Goal: Contribute content

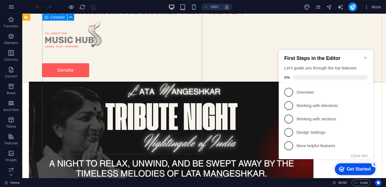
scroll to position [303, 0]
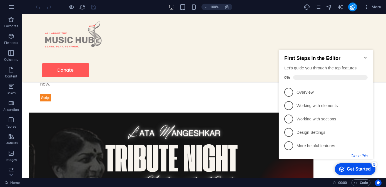
click at [359, 155] on button "Close this" at bounding box center [359, 155] width 17 height 4
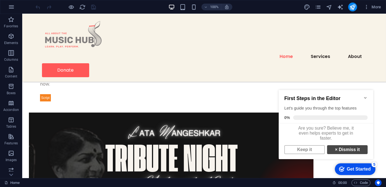
click at [342, 154] on link "× Dismiss it" at bounding box center [347, 149] width 41 height 9
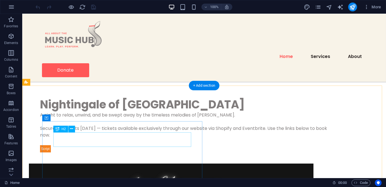
scroll to position [253, 0]
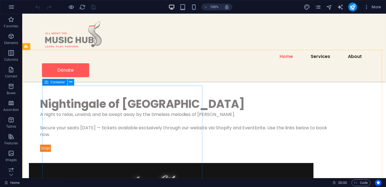
click at [70, 83] on icon at bounding box center [70, 82] width 3 height 6
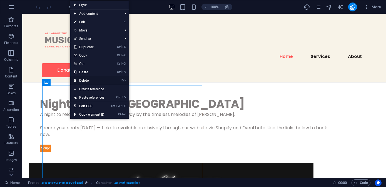
click at [85, 79] on link "⌦ Delete" at bounding box center [89, 80] width 38 height 8
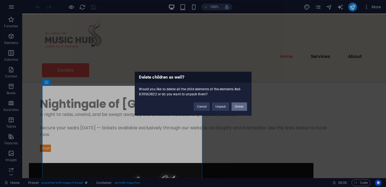
click at [237, 106] on button "Delete" at bounding box center [240, 106] width 16 height 8
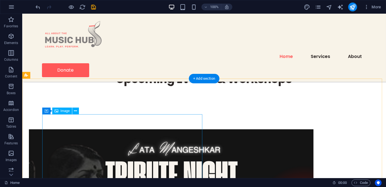
scroll to position [177, 0]
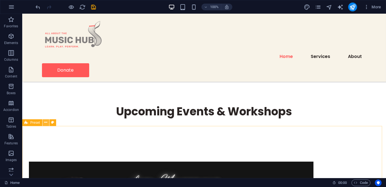
click at [47, 123] on icon at bounding box center [45, 122] width 3 height 6
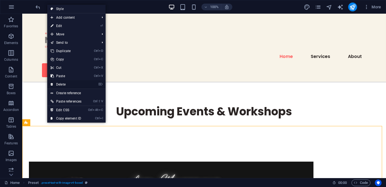
click at [63, 84] on link "⌦ Delete" at bounding box center [66, 84] width 38 height 8
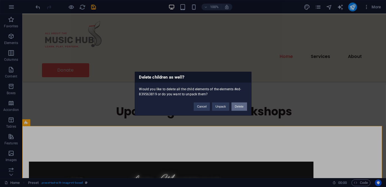
click at [238, 107] on button "Delete" at bounding box center [240, 106] width 16 height 8
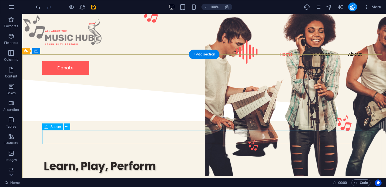
scroll to position [0, 0]
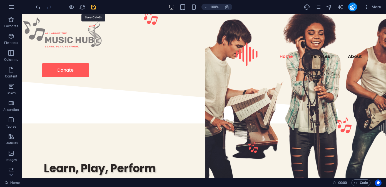
click at [93, 7] on icon "save" at bounding box center [94, 7] width 6 height 6
click at [317, 8] on icon "pages" at bounding box center [318, 7] width 6 height 6
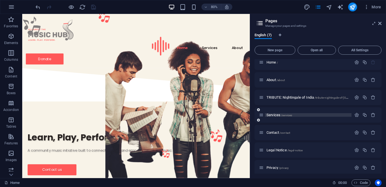
scroll to position [8, 0]
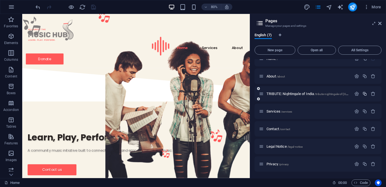
click at [364, 94] on icon "button" at bounding box center [365, 93] width 5 height 5
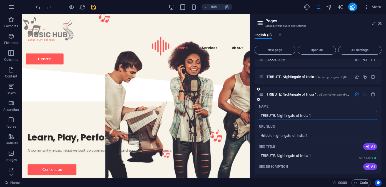
scroll to position [33, 0]
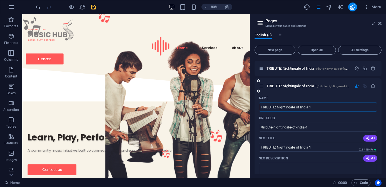
paste input "Celebrating [DEMOGRAPHIC_DATA] Music 2025"
type input "Celebrating [DEMOGRAPHIC_DATA] Music 2025"
type input "/celebrating-[DEMOGRAPHIC_DATA]-music-2025"
type input "Celebrating [DEMOGRAPHIC_DATA] Music 2025"
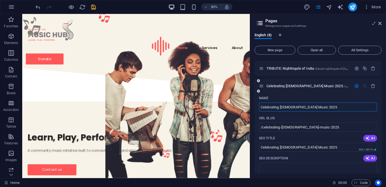
click at [304, 119] on div "URL SLUG" at bounding box center [318, 117] width 118 height 9
click at [283, 136] on div "SEO Title AI" at bounding box center [318, 138] width 118 height 9
click at [94, 7] on icon "save" at bounding box center [94, 7] width 6 height 6
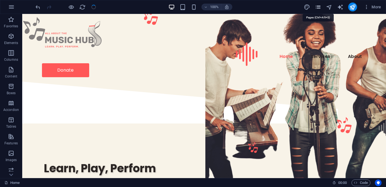
click at [317, 8] on icon "pages" at bounding box center [318, 7] width 6 height 6
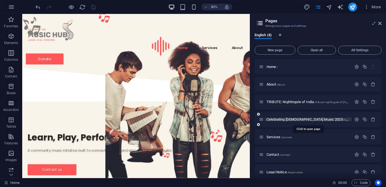
click at [285, 120] on span "Celebrating [DEMOGRAPHIC_DATA] Music 2025 /celebrating-[DEMOGRAPHIC_DATA]-music…" at bounding box center [337, 119] width 140 height 4
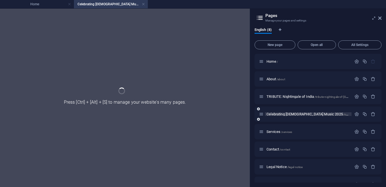
click at [285, 120] on div "Celebrating [DEMOGRAPHIC_DATA] Music 2025 /celebrating-[DEMOGRAPHIC_DATA]-music…" at bounding box center [318, 113] width 127 height 15
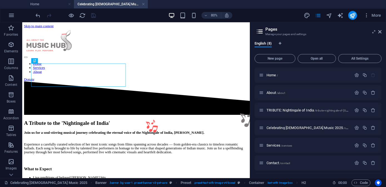
scroll to position [0, 0]
drag, startPoint x: 64, startPoint y: 34, endPoint x: 68, endPoint y: 5, distance: 29.5
click at [68, 5] on link at bounding box center [69, 4] width 3 height 5
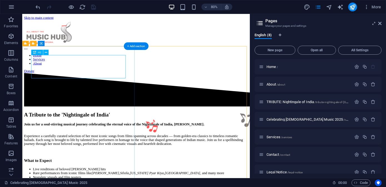
click at [107, 136] on div "A Tribute to the 'Nightingale of India'" at bounding box center [164, 140] width 280 height 8
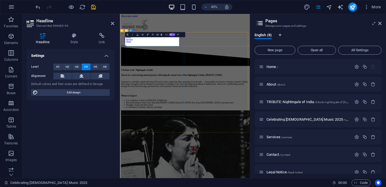
click at [153, 136] on h4 "A Tribute to the 'Nightingale of India'" at bounding box center [264, 138] width 284 height 5
drag, startPoint x: 148, startPoint y: 81, endPoint x: 128, endPoint y: 73, distance: 21.1
click at [128, 136] on div "A Tribute to the 'Nightingale of India' Join us for a soul-stirring musical jou…" at bounding box center [264, 179] width 284 height 87
click at [232, 136] on h4 "Celebrating [DEMOGRAPHIC_DATA] Music 2025'" at bounding box center [264, 138] width 284 height 5
click at [92, 125] on div "Settings Level H1 H2 H3 H4 H5 H6 Alignment Default colors and font sizes are de…" at bounding box center [71, 111] width 88 height 124
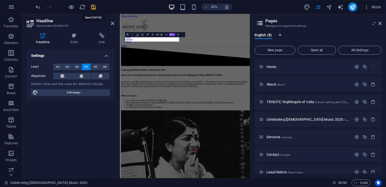
click at [93, 7] on icon "save" at bounding box center [94, 7] width 6 height 6
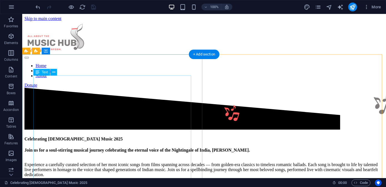
click at [104, 147] on div "Join us for a soul-stirring musical journey celebrating the eternal voice of th…" at bounding box center [204, 185] width 360 height 76
click at [120, 147] on div "Join us for a soul-stirring musical journey celebrating the eternal voice of th…" at bounding box center [204, 185] width 360 height 76
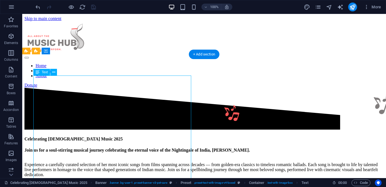
click at [120, 147] on div "Join us for a soul-stirring musical journey celebrating the eternal voice of th…" at bounding box center [204, 185] width 360 height 76
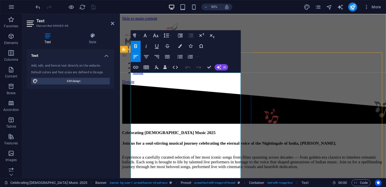
click at [187, 147] on p "Join us for a soul-stirring musical journey celebrating the eternal voice of th…" at bounding box center [260, 152] width 276 height 10
drag, startPoint x: 185, startPoint y: 92, endPoint x: 127, endPoint y: 79, distance: 59.3
click at [127, 136] on div "Celebrating [DEMOGRAPHIC_DATA] Music 2025 Join us for a soul-stirring musical j…" at bounding box center [260, 179] width 276 height 87
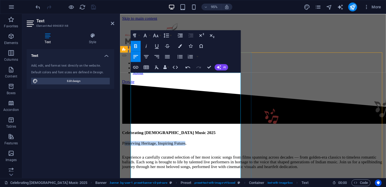
drag, startPoint x: 210, startPoint y: 79, endPoint x: 133, endPoint y: 79, distance: 77.0
click at [133, 147] on p "Preserving Heritage, Inspiring Future ." at bounding box center [260, 152] width 276 height 10
drag, startPoint x: 211, startPoint y: 79, endPoint x: 132, endPoint y: 77, distance: 79.9
click at [131, 147] on p "Preserving Heritage, Inspiring Future ." at bounding box center [260, 152] width 276 height 10
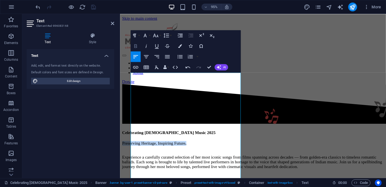
click at [134, 46] on icon "button" at bounding box center [135, 46] width 3 height 4
click at [146, 36] on icon "button" at bounding box center [145, 35] width 6 height 6
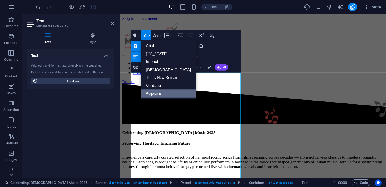
scroll to position [0, 0]
click at [146, 36] on icon "button" at bounding box center [145, 35] width 6 height 6
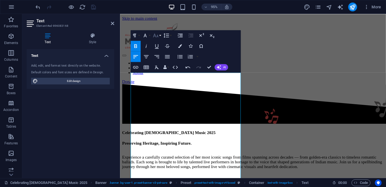
click at [155, 36] on icon "button" at bounding box center [156, 35] width 6 height 6
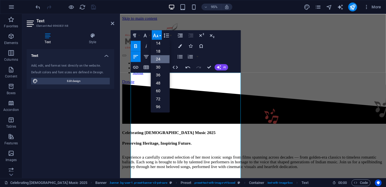
scroll to position [19, 0]
click at [160, 73] on link "18" at bounding box center [160, 75] width 19 height 8
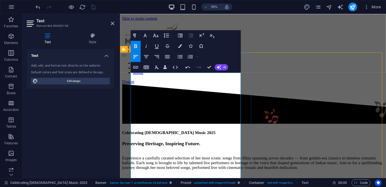
drag, startPoint x: 149, startPoint y: 166, endPoint x: 142, endPoint y: 140, distance: 26.8
click at [154, 35] on icon "button" at bounding box center [155, 35] width 5 height 4
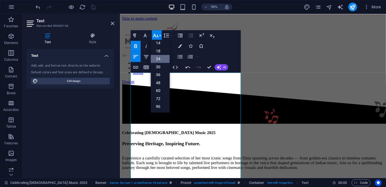
scroll to position [45, 0]
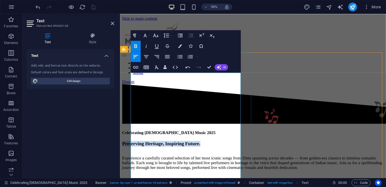
drag, startPoint x: 152, startPoint y: 77, endPoint x: 129, endPoint y: 82, distance: 23.8
click at [129, 136] on div "Celebrating [DEMOGRAPHIC_DATA] Music 2025 Preserving Heritage, Inspiring Future…" at bounding box center [260, 180] width 276 height 88
click at [155, 37] on icon "button" at bounding box center [156, 35] width 6 height 6
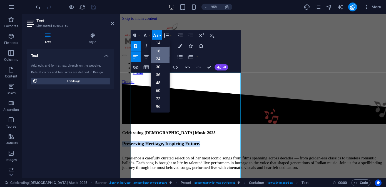
click at [158, 58] on link "24" at bounding box center [160, 59] width 19 height 8
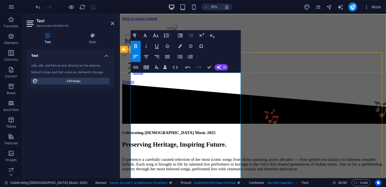
click at [166, 164] on p "Experience a carefully curated selection of her most iconic songs from films sp…" at bounding box center [260, 176] width 276 height 25
click at [149, 164] on p "Experience a carefully curated selection of her most iconic songs from films sp…" at bounding box center [260, 176] width 276 height 25
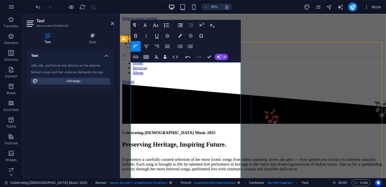
scroll to position [25, 0]
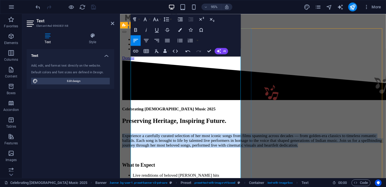
drag, startPoint x: 147, startPoint y: 122, endPoint x: 123, endPoint y: 81, distance: 47.2
click at [123, 111] on div "Celebrating [DEMOGRAPHIC_DATA] Music 2025 Preserving Heritage, Inspiring Future…" at bounding box center [260, 156] width 276 height 90
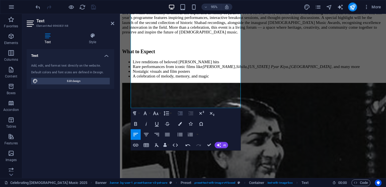
scroll to position [152, 0]
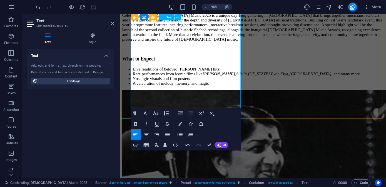
click at [234, 89] on li "A celebration of melody, memory, and magic" at bounding box center [265, 86] width 265 height 5
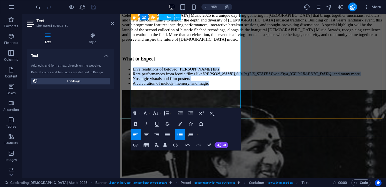
drag, startPoint x: 239, startPoint y: 109, endPoint x: 135, endPoint y: 73, distance: 109.3
click at [135, 73] on ul "Live renditions of beloved [PERSON_NAME] hits Rare performances from iconic fil…" at bounding box center [260, 79] width 276 height 20
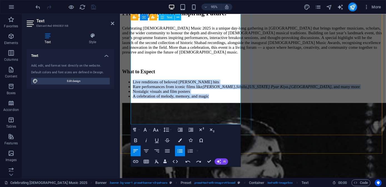
scroll to position [126, 0]
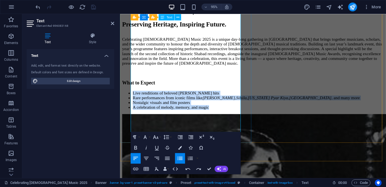
click at [150, 100] on li "Live renditions of beloved [PERSON_NAME] hits" at bounding box center [265, 97] width 265 height 5
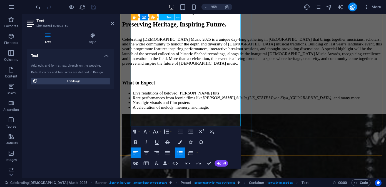
scroll to position [177, 0]
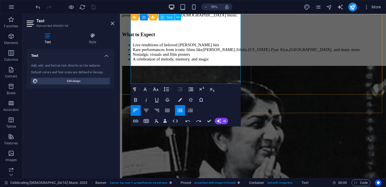
drag, startPoint x: 239, startPoint y: 83, endPoint x: 271, endPoint y: 113, distance: 44.3
click at [239, 64] on li "A celebration of melody, memory, and magic" at bounding box center [265, 61] width 265 height 5
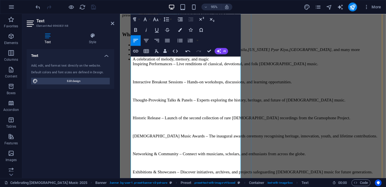
click at [137, 110] on ul "Live renditions of beloved [PERSON_NAME] hits Rare performances from iconic fil…" at bounding box center [260, 113] width 276 height 139
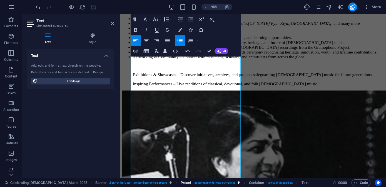
scroll to position [218, 0]
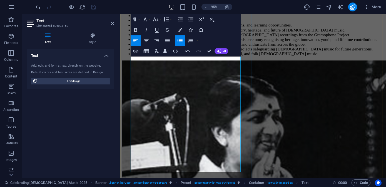
drag, startPoint x: 189, startPoint y: 170, endPoint x: 137, endPoint y: 169, distance: 51.2
click at [137, 58] on li "Inspiring Performances – Live renditions of classical, devotional, and folk [DE…" at bounding box center [265, 55] width 265 height 5
drag, startPoint x: 191, startPoint y: 150, endPoint x: 136, endPoint y: 149, distance: 54.6
click at [136, 53] on li "Exhibitions & Showcases – Discover initiatives, archives, and projects safeguar…" at bounding box center [265, 50] width 265 height 5
drag, startPoint x: 194, startPoint y: 130, endPoint x: 138, endPoint y: 128, distance: 56.2
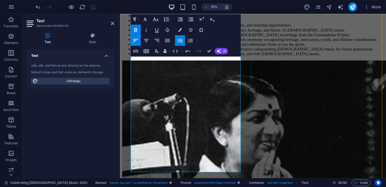
click at [138, 48] on li "Networking & Community – Connect with musicians, scholars, and enthusiasts from…" at bounding box center [265, 45] width 265 height 5
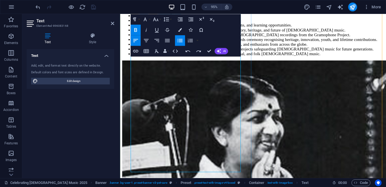
drag, startPoint x: 178, startPoint y: 111, endPoint x: 139, endPoint y: 109, distance: 39.3
click at [139, 43] on li "[DEMOGRAPHIC_DATA] Music Awards – The inaugural awards ceremony recognising her…" at bounding box center [265, 40] width 265 height 5
drag, startPoint x: 169, startPoint y: 90, endPoint x: 138, endPoint y: 90, distance: 30.6
click at [138, 38] on li "Historic Release – Launch of the second collection of rare [DEMOGRAPHIC_DATA] r…" at bounding box center [265, 35] width 265 height 5
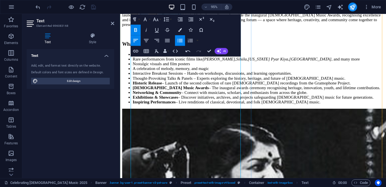
scroll to position [142, 0]
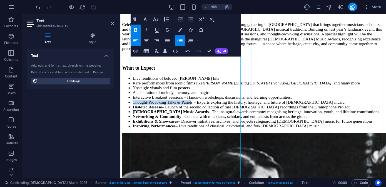
drag, startPoint x: 210, startPoint y: 145, endPoint x: 139, endPoint y: 146, distance: 71.2
click at [139, 109] on li "Thought-Provoking Talks & Panels – Experts exploring the history, heritage, and…" at bounding box center [265, 106] width 265 height 5
drag, startPoint x: 202, startPoint y: 127, endPoint x: 130, endPoint y: 127, distance: 71.5
click at [130, 127] on div "Celebrating [DEMOGRAPHIC_DATA] Music 2025 Preserving Heritage, Inspiring Future…" at bounding box center [260, 64] width 276 height 140
click at [237, 99] on li "A celebration of melody, memory, and magic" at bounding box center [265, 96] width 265 height 5
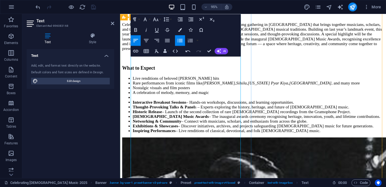
scroll to position [301, 1]
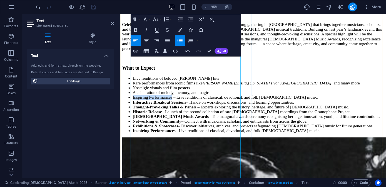
drag, startPoint x: 188, startPoint y: 125, endPoint x: 138, endPoint y: 125, distance: 50.1
click at [138, 104] on li "Inspiring Performances – Live renditions of classical, devotional, and folk [DE…" at bounding box center [265, 101] width 265 height 5
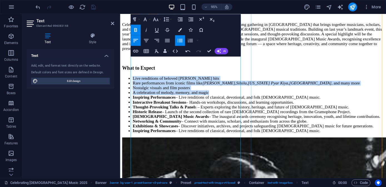
drag, startPoint x: 239, startPoint y: 119, endPoint x: 139, endPoint y: 86, distance: 105.6
click at [139, 86] on ul "Live renditions of beloved [PERSON_NAME] hits Rare performances from iconic fil…" at bounding box center [260, 109] width 276 height 60
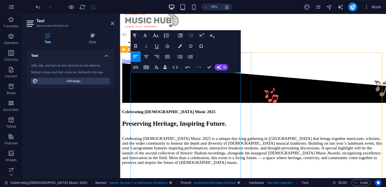
scroll to position [50, 0]
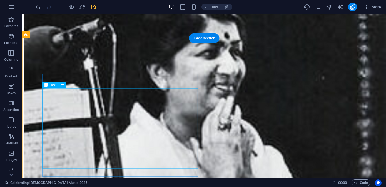
scroll to position [303, 0]
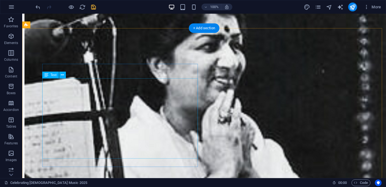
drag, startPoint x: 97, startPoint y: 149, endPoint x: 49, endPoint y: 133, distance: 50.3
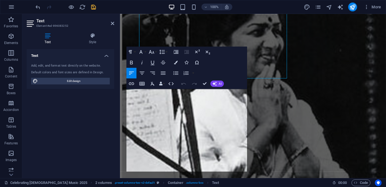
scroll to position [380, 0]
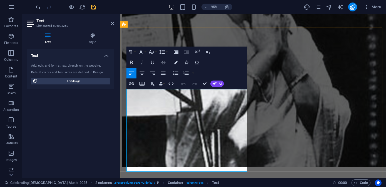
drag, startPoint x: 191, startPoint y: 144, endPoint x: 200, endPoint y: 153, distance: 13.4
drag, startPoint x: 241, startPoint y: 170, endPoint x: 125, endPoint y: 157, distance: 117.0
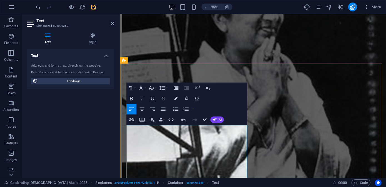
scroll to position [330, 0]
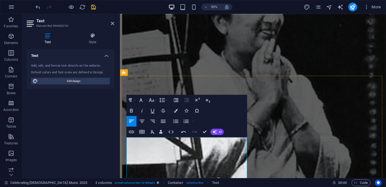
drag, startPoint x: 149, startPoint y: 152, endPoint x: 143, endPoint y: 148, distance: 7.0
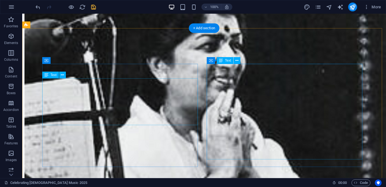
scroll to position [303, 0]
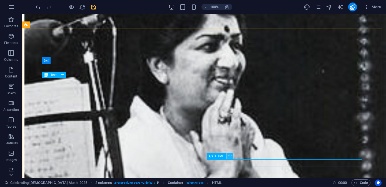
click at [229, 158] on icon at bounding box center [230, 156] width 3 height 6
click at [229, 156] on icon at bounding box center [230, 156] width 3 height 6
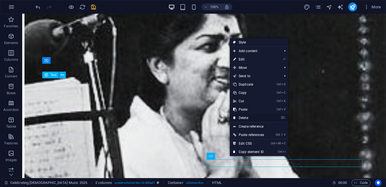
click at [246, 117] on link "⌦ Delete" at bounding box center [249, 117] width 38 height 8
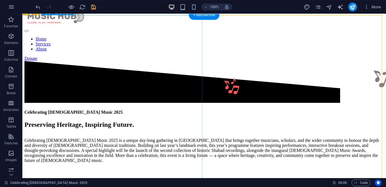
scroll to position [50, 0]
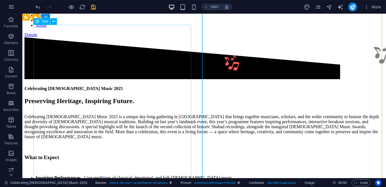
click at [113, 133] on div "Preserving Heritage, Inspiring Future . Celebrating [DEMOGRAPHIC_DATA] Music 20…" at bounding box center [204, 156] width 360 height 118
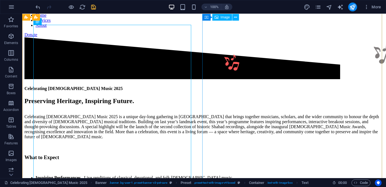
scroll to position [0, 0]
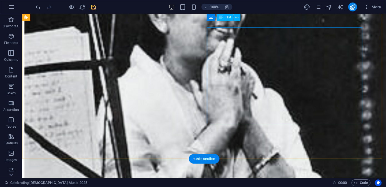
scroll to position [303, 0]
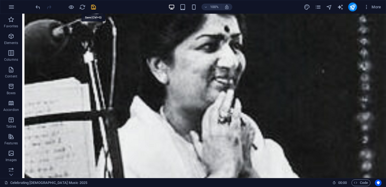
click at [92, 5] on icon "save" at bounding box center [94, 7] width 6 height 6
